Goal: Information Seeking & Learning: Understand process/instructions

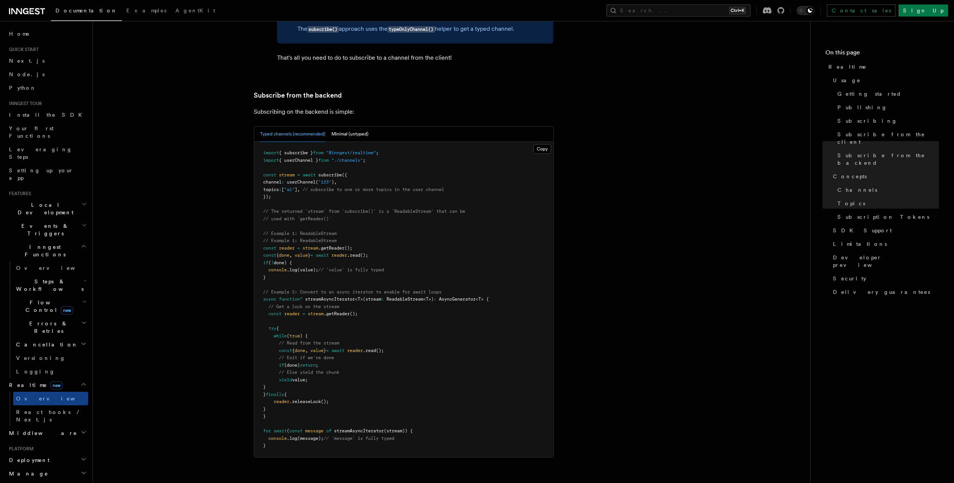
scroll to position [1434, 0]
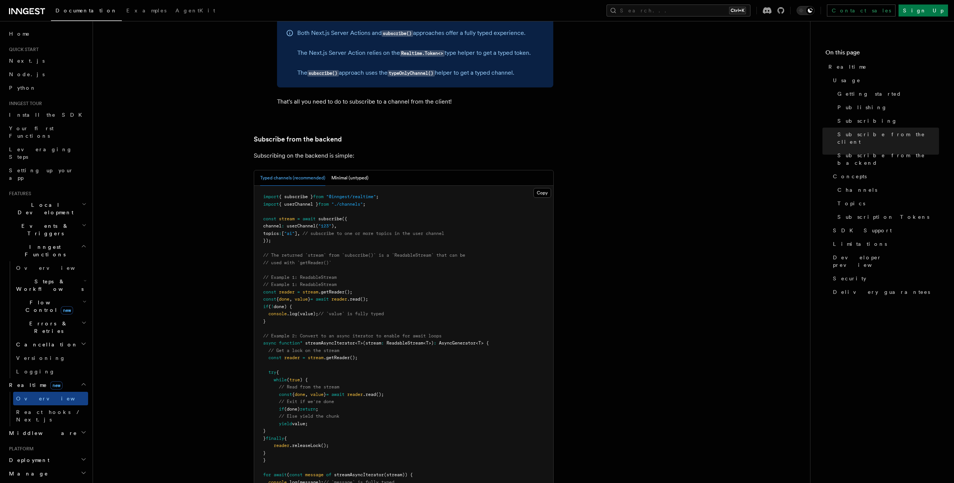
click at [658, 238] on article "Features Realtime TypeScript SDK v3.32.0+ Go SDK v0.9.0+ Realtime is currently …" at bounding box center [451, 21] width 693 height 2844
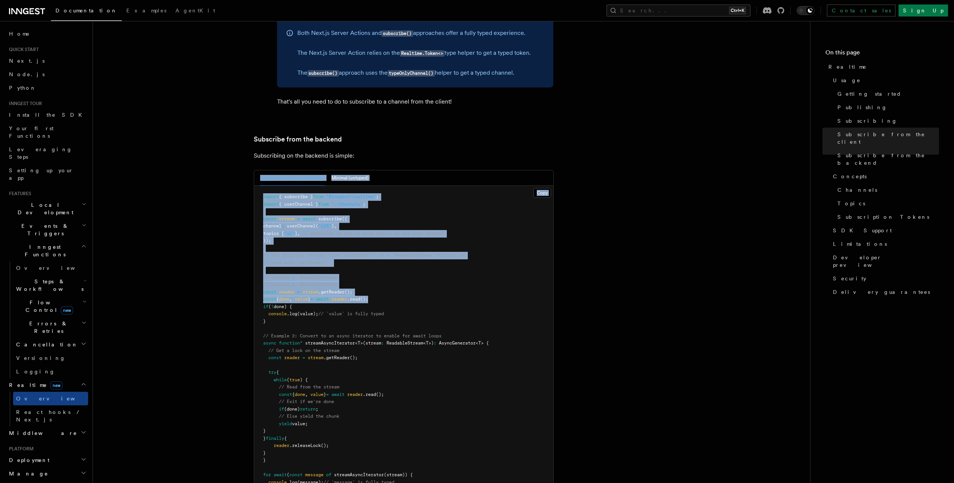
drag, startPoint x: 597, startPoint y: 133, endPoint x: 622, endPoint y: 283, distance: 152.0
click at [622, 283] on article "Features Realtime TypeScript SDK v3.32.0+ Go SDK v0.9.0+ Realtime is currently …" at bounding box center [451, 21] width 693 height 2844
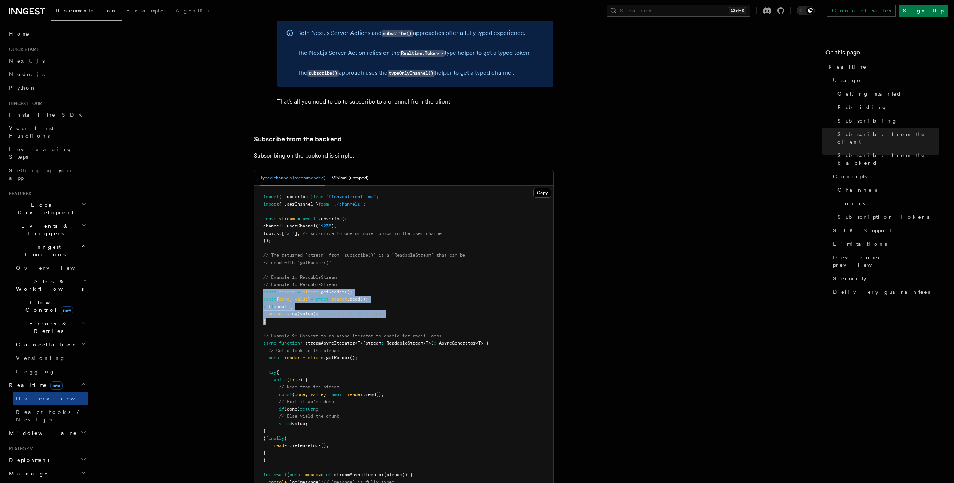
drag, startPoint x: 272, startPoint y: 306, endPoint x: 260, endPoint y: 274, distance: 33.6
click at [260, 274] on pre "import { subscribe } from "@inngest/realtime" ; import { userChannel } from "./…" at bounding box center [403, 343] width 299 height 315
copy code "const reader = stream .getReader (); const { done , value } = await reader .rea…"
click at [646, 281] on article "Features Realtime TypeScript SDK v3.32.0+ Go SDK v0.9.0+ Realtime is currently …" at bounding box center [451, 21] width 693 height 2844
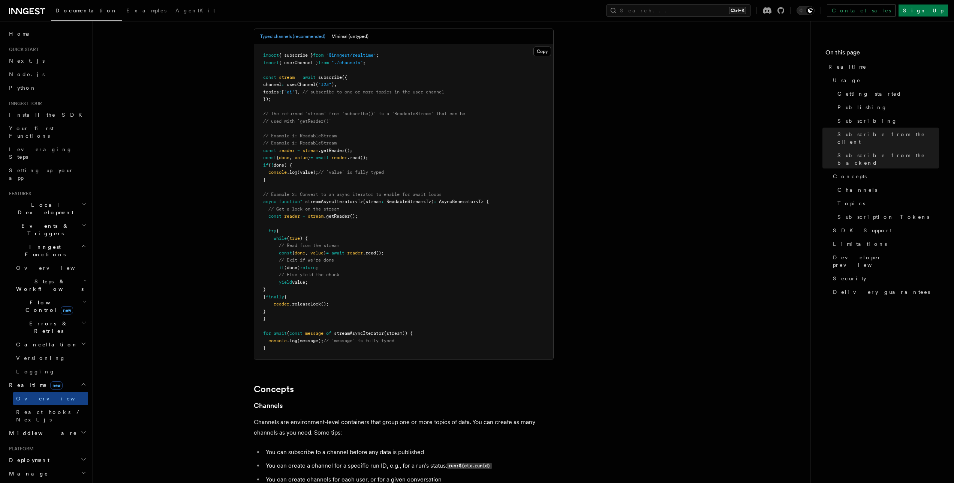
scroll to position [1576, 0]
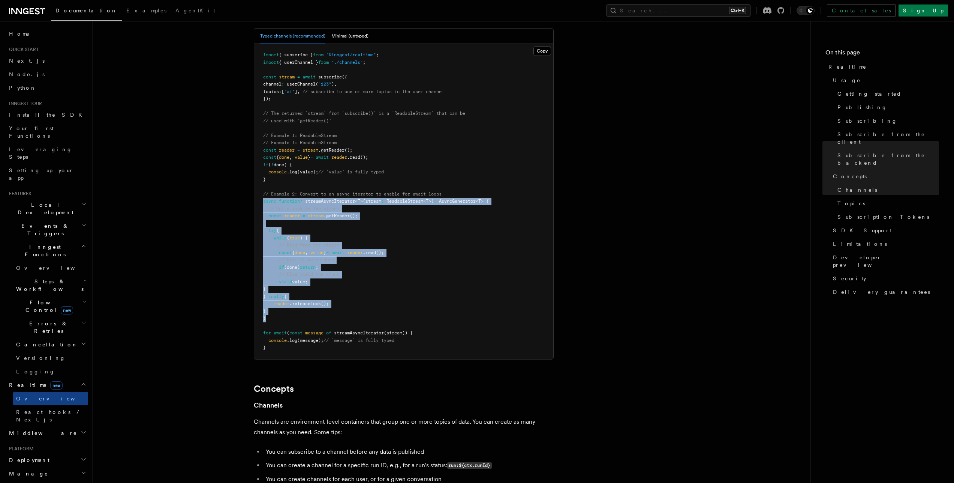
drag, startPoint x: 270, startPoint y: 302, endPoint x: 262, endPoint y: 184, distance: 118.0
click at [262, 184] on pre "import { subscribe } from "@inngest/realtime" ; import { userChannel } from "./…" at bounding box center [403, 201] width 299 height 315
copy code "async function* streamAsyncIterator < T >(stream : ReadableStream < T >) : Asyn…"
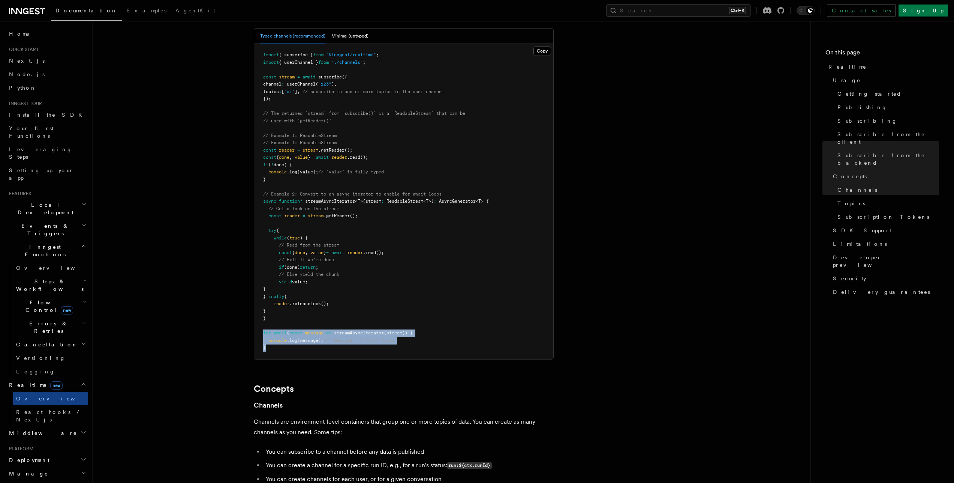
drag, startPoint x: 277, startPoint y: 335, endPoint x: 259, endPoint y: 316, distance: 26.8
click at [259, 316] on pre "import { subscribe } from "@inngest/realtime" ; import { userChannel } from "./…" at bounding box center [403, 201] width 299 height 315
copy code "for await ( const message of streamAsyncIterator (stream)) { console .log (mess…"
